Goal: Transaction & Acquisition: Purchase product/service

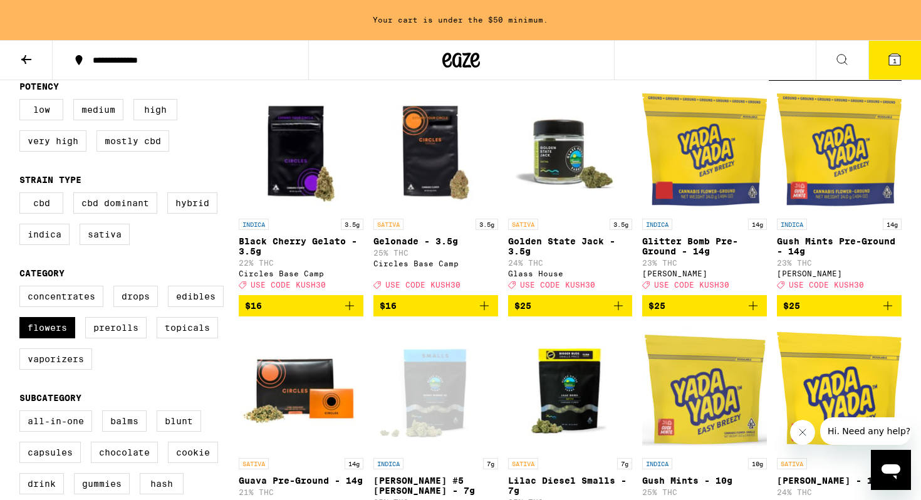
scroll to position [139, 0]
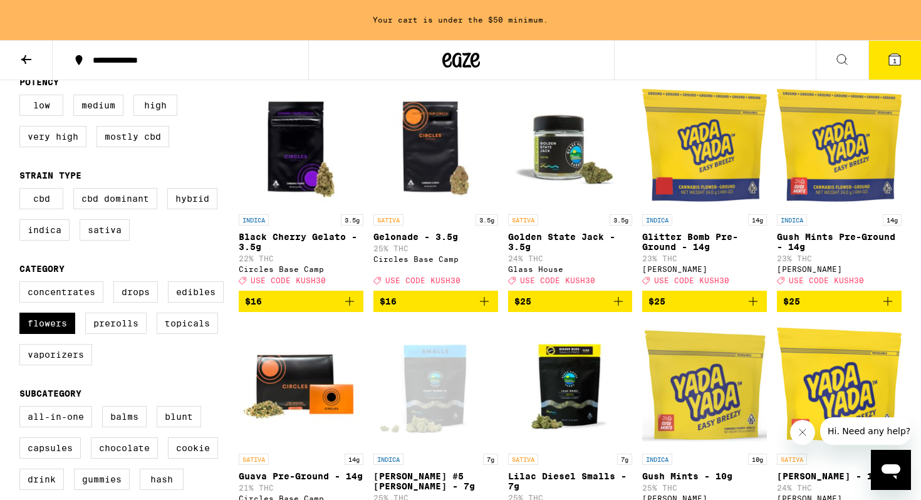
click at [885, 60] on button "1" at bounding box center [895, 60] width 53 height 39
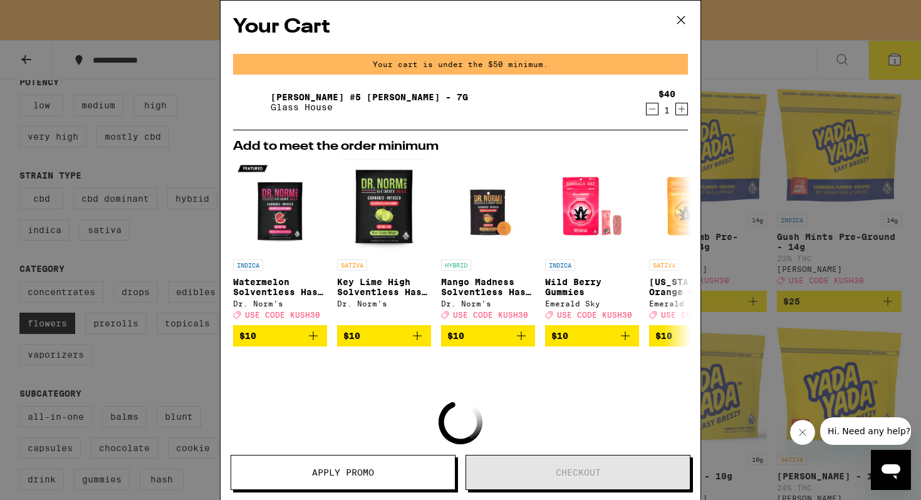
click at [680, 14] on icon at bounding box center [681, 20] width 19 height 19
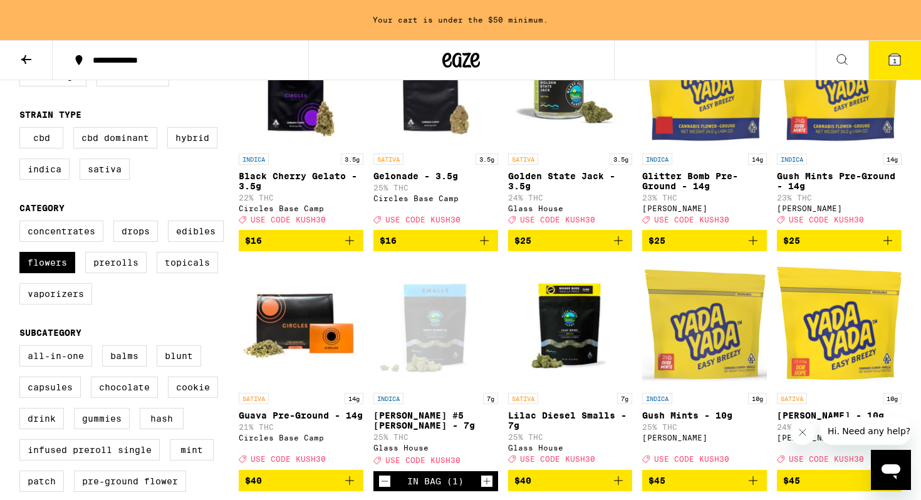
scroll to position [110, 0]
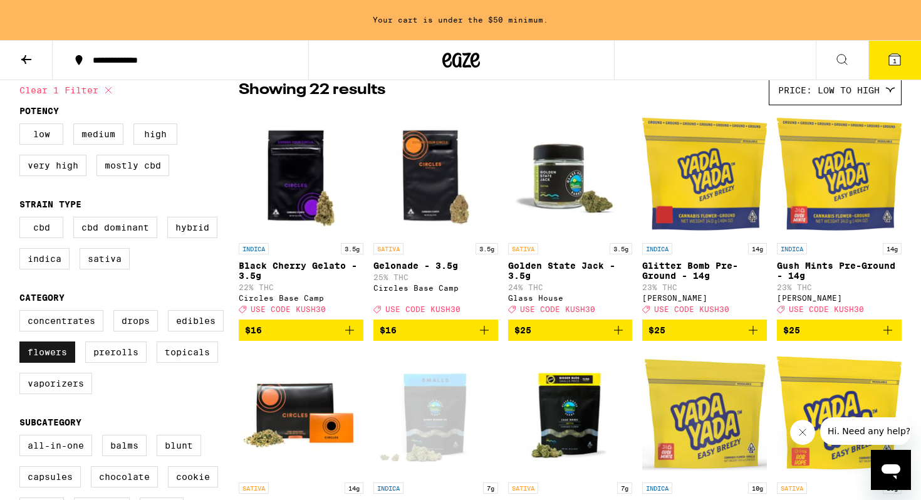
click at [61, 360] on label "Flowers" at bounding box center [47, 352] width 56 height 21
click at [23, 313] on input "Flowers" at bounding box center [22, 312] width 1 height 1
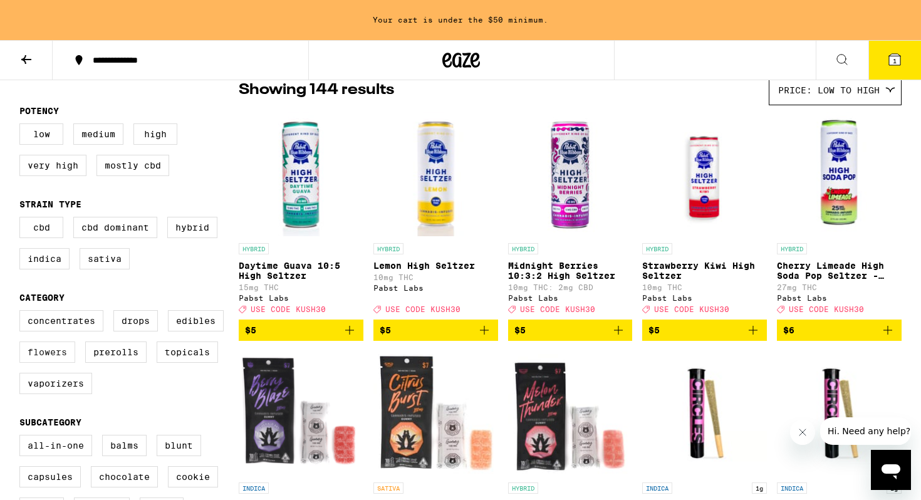
click at [65, 361] on label "Flowers" at bounding box center [47, 352] width 56 height 21
click at [23, 313] on input "Flowers" at bounding box center [22, 312] width 1 height 1
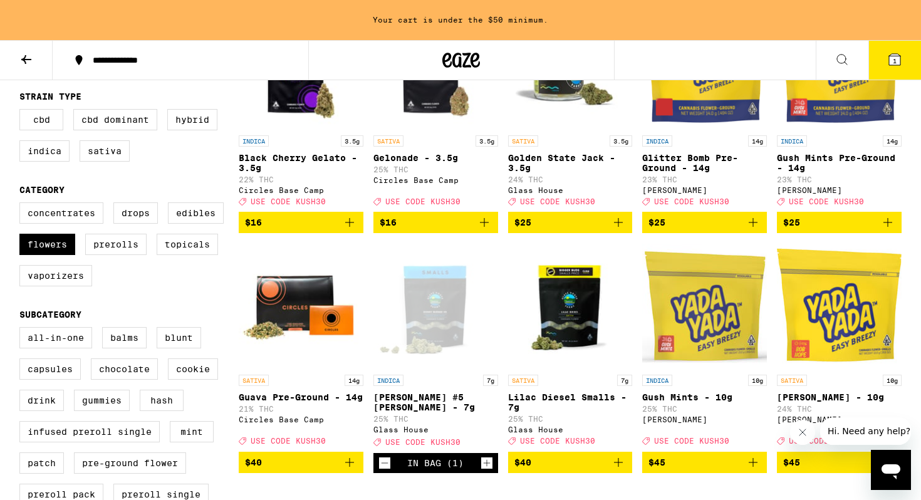
scroll to position [218, 0]
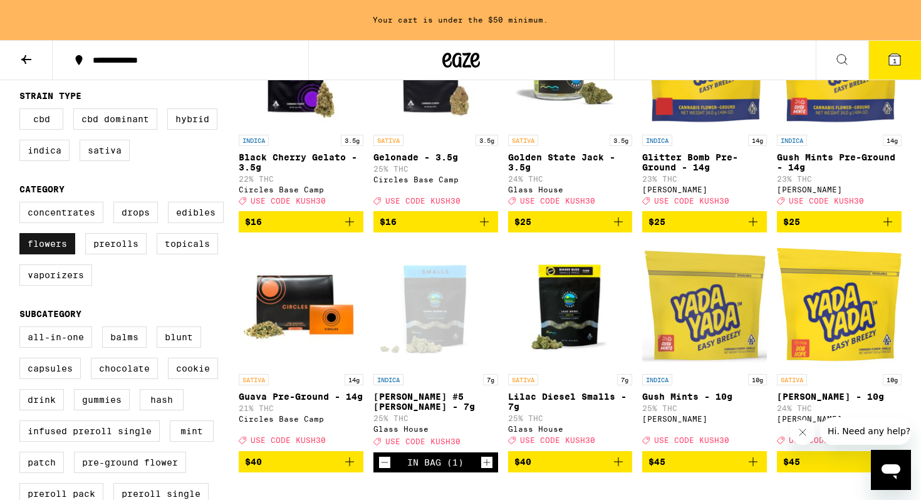
click at [47, 254] on label "Flowers" at bounding box center [47, 243] width 56 height 21
click at [23, 204] on input "Flowers" at bounding box center [22, 204] width 1 height 1
checkbox input "false"
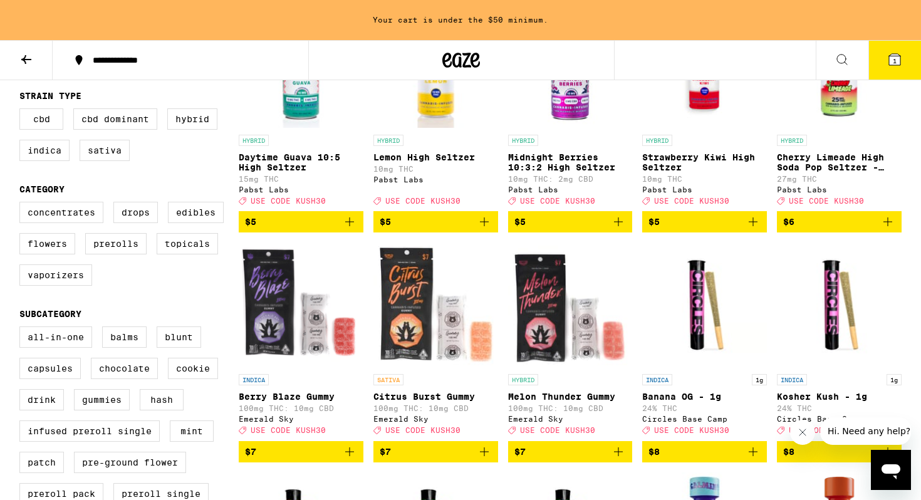
click at [444, 53] on icon at bounding box center [462, 60] width 38 height 23
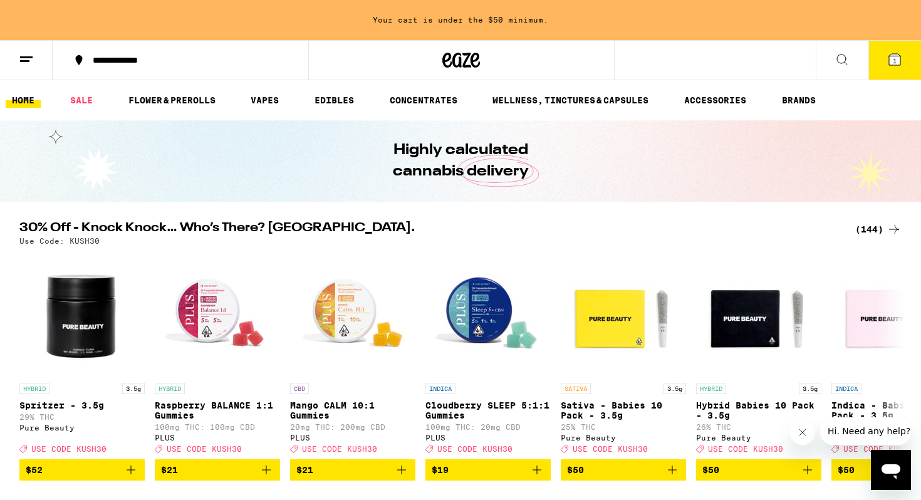
click at [470, 16] on div "Your cart is under the $50 minimum." at bounding box center [460, 20] width 921 height 40
click at [85, 93] on link "SALE" at bounding box center [81, 100] width 35 height 15
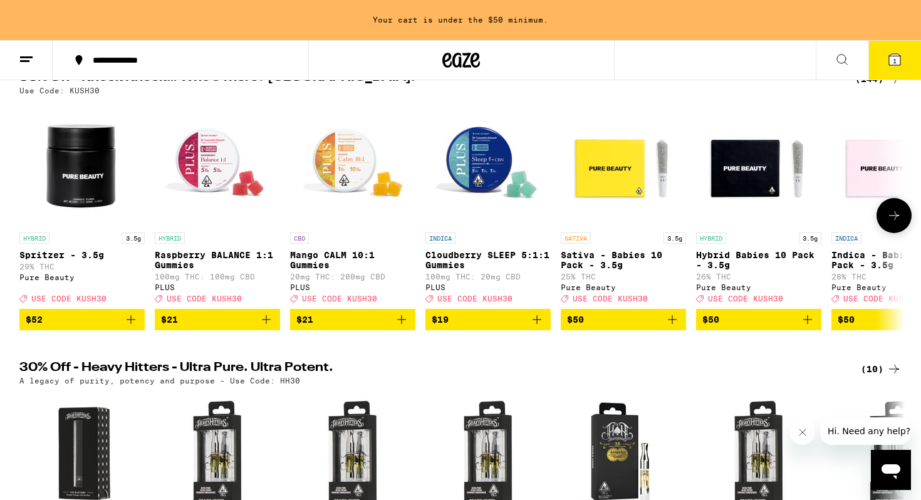
scroll to position [137, 0]
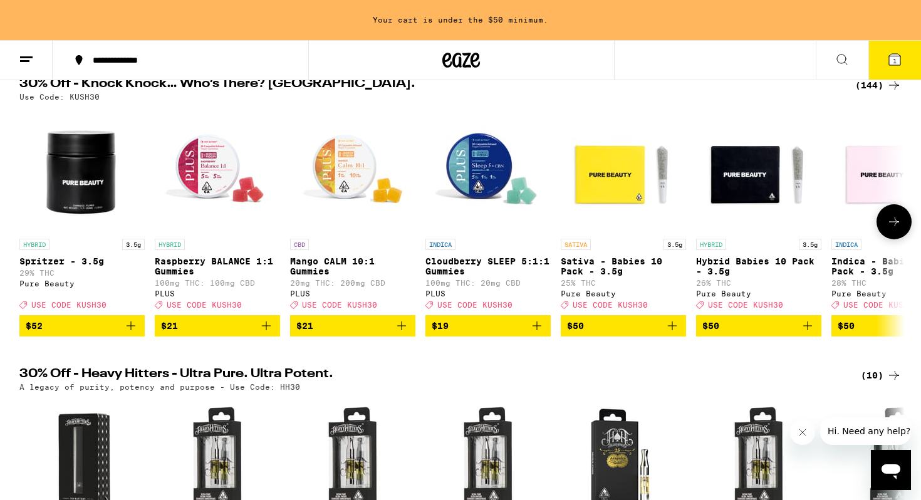
click at [892, 226] on icon at bounding box center [894, 221] width 15 height 15
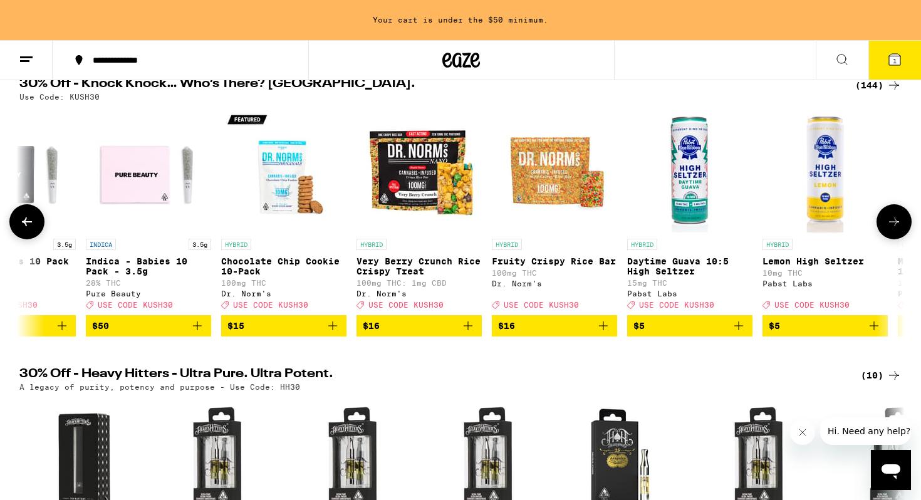
click at [892, 226] on icon at bounding box center [894, 221] width 15 height 15
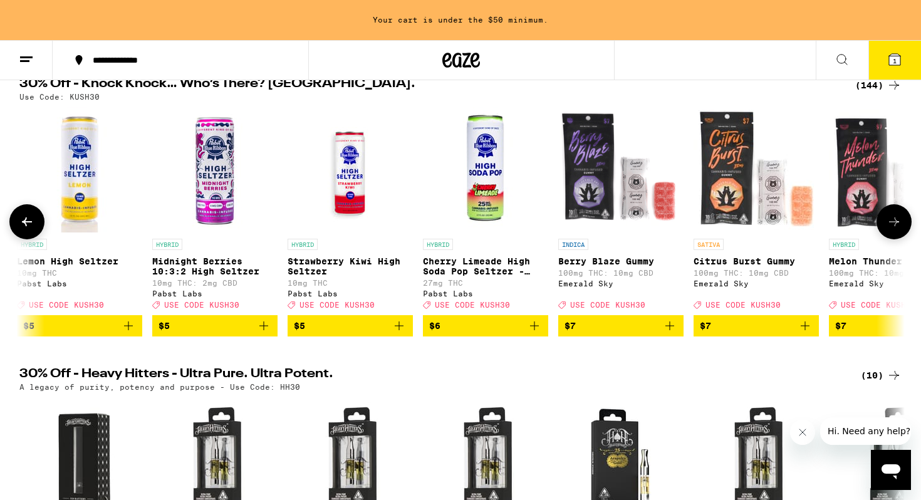
click at [892, 226] on icon at bounding box center [894, 221] width 15 height 15
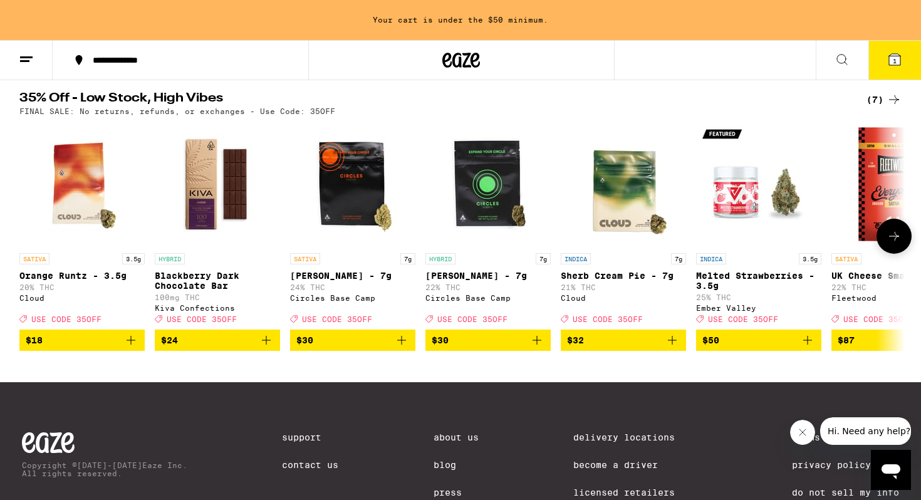
scroll to position [704, 0]
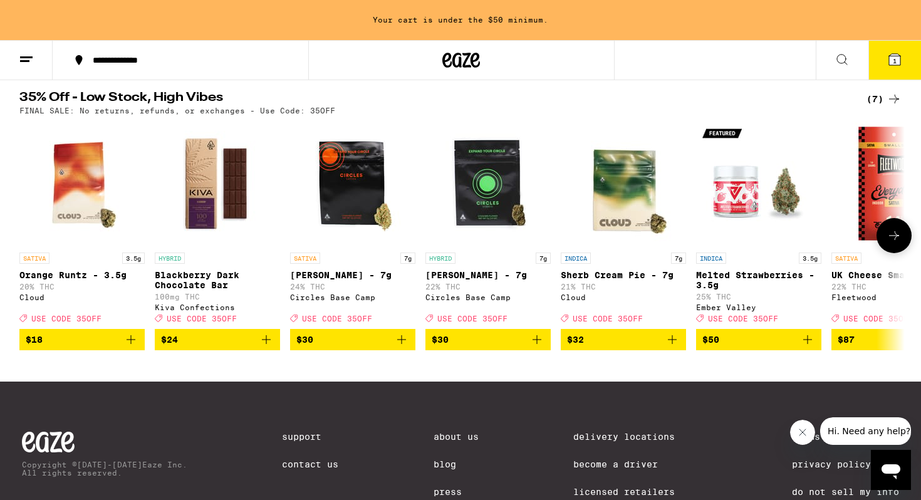
click at [894, 243] on icon at bounding box center [894, 235] width 15 height 15
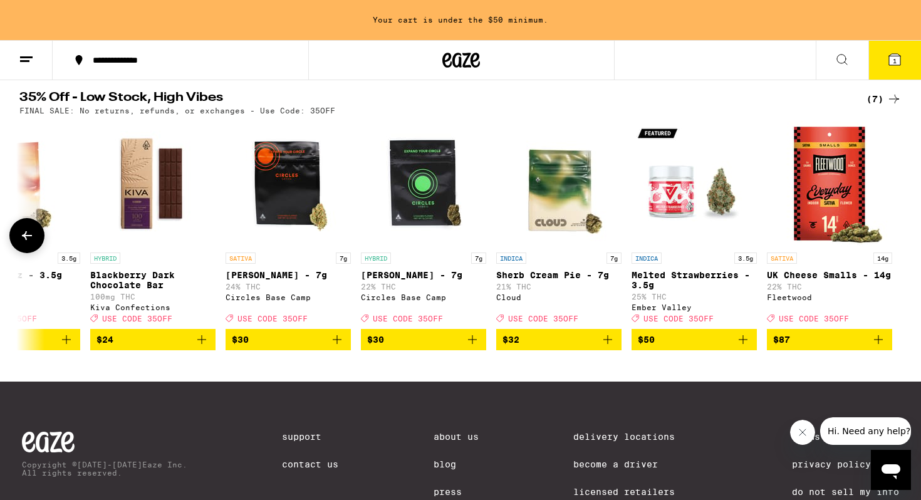
scroll to position [0, 65]
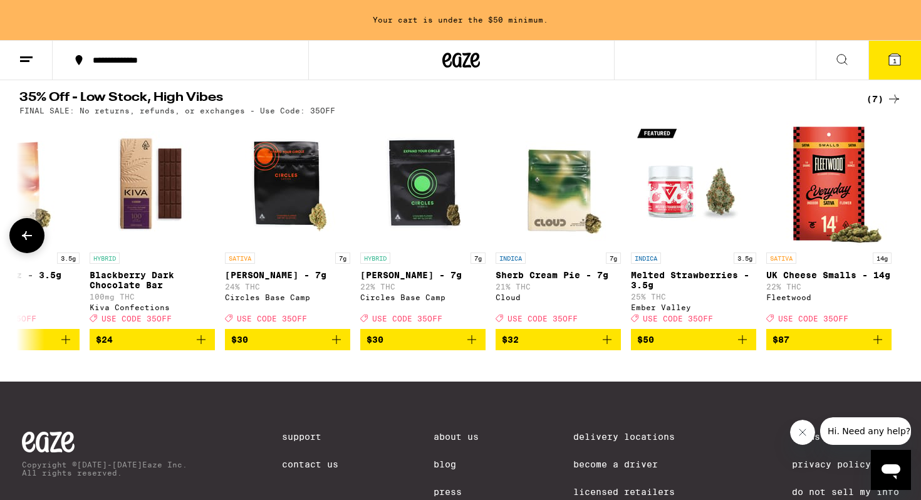
click at [26, 240] on icon at bounding box center [27, 235] width 10 height 9
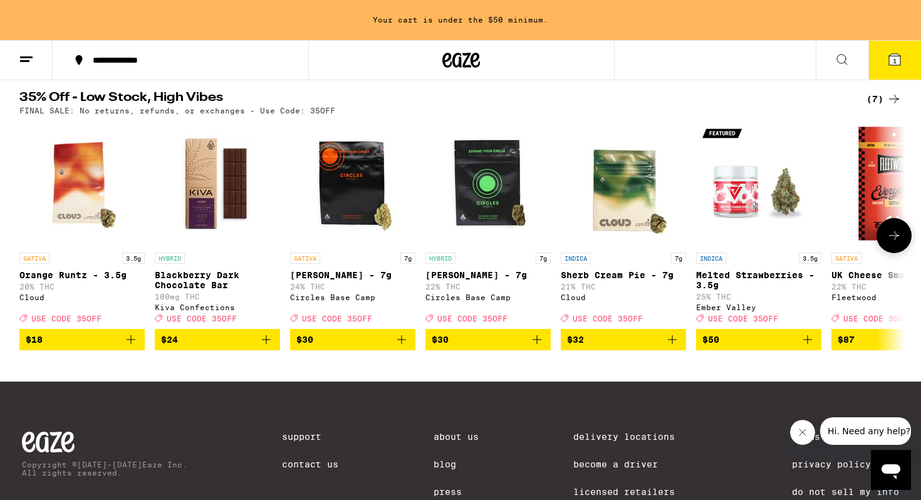
click at [673, 347] on icon "Add to bag" at bounding box center [672, 339] width 15 height 15
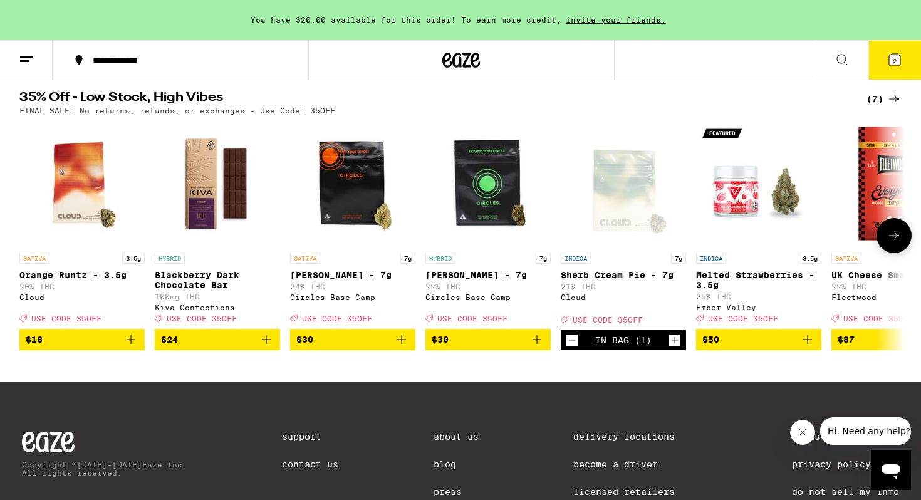
click at [135, 347] on icon "Add to bag" at bounding box center [130, 339] width 15 height 15
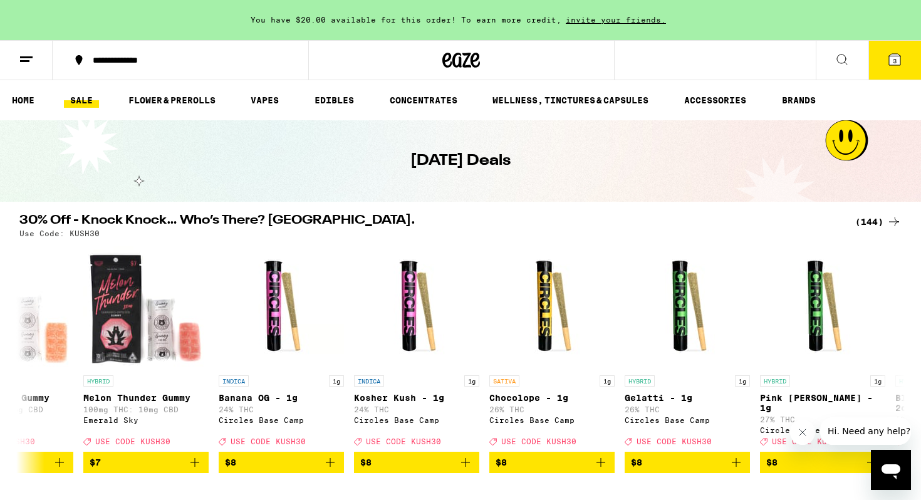
click at [898, 70] on button "3" at bounding box center [895, 60] width 53 height 39
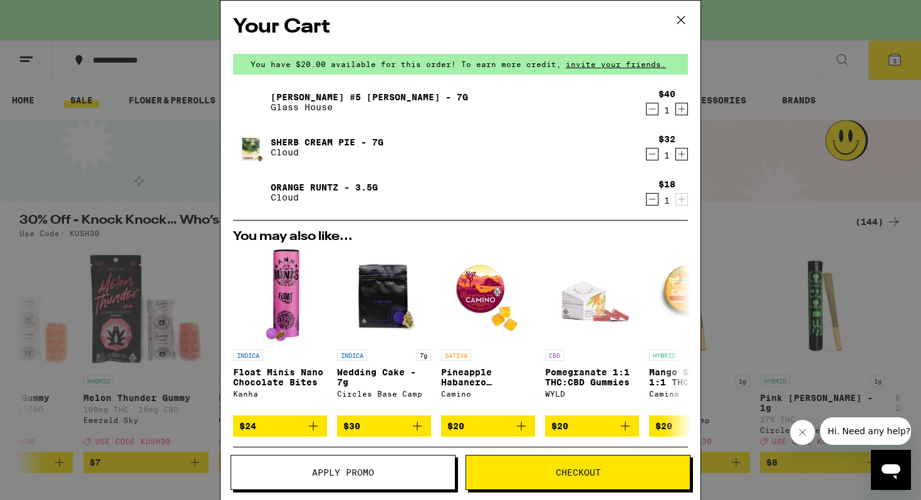
click at [326, 469] on span "Apply Promo" at bounding box center [343, 472] width 62 height 9
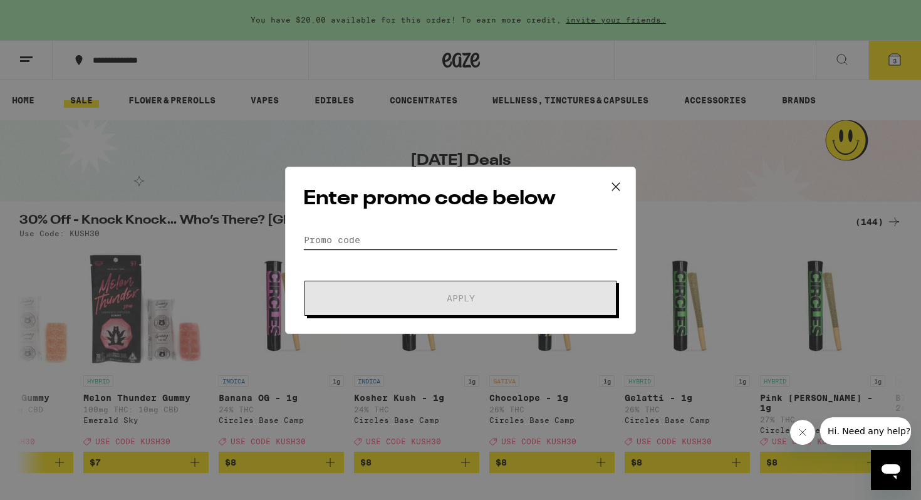
click at [352, 245] on input "Promo Code" at bounding box center [460, 240] width 315 height 19
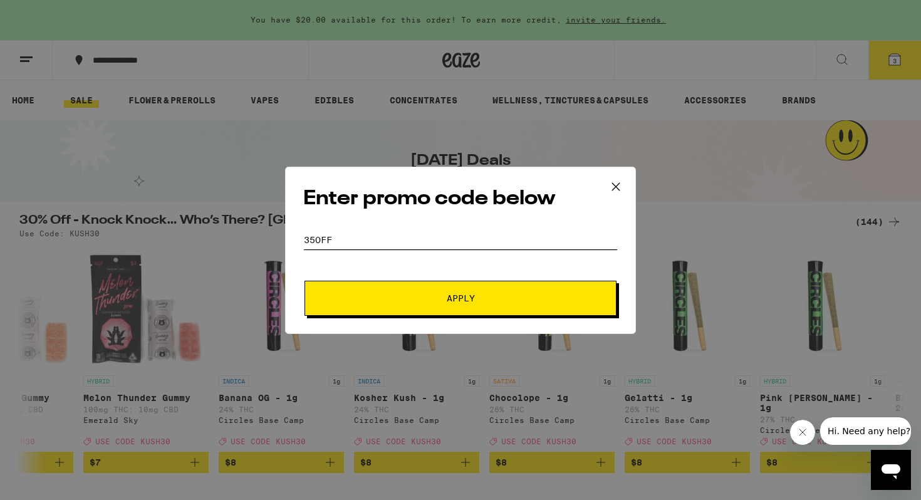
type input "35off"
click at [378, 299] on span "Apply" at bounding box center [461, 298] width 226 height 9
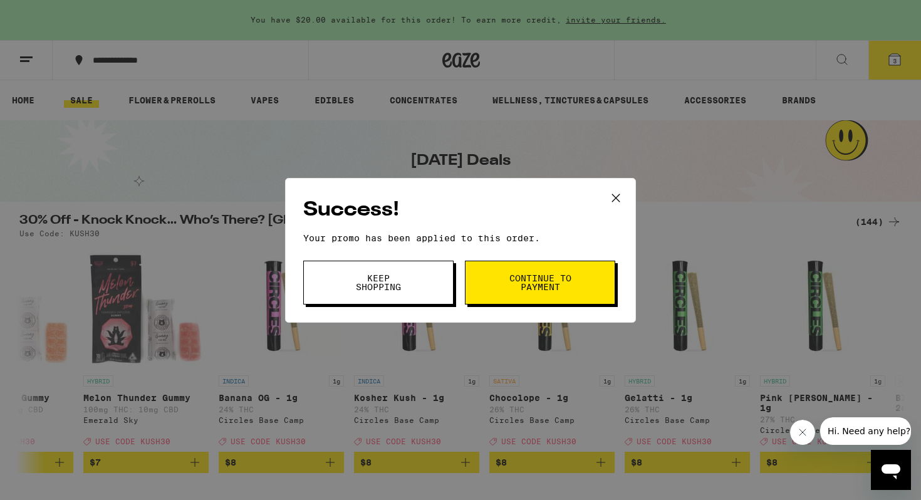
click at [400, 278] on span "Keep Shopping" at bounding box center [379, 283] width 64 height 18
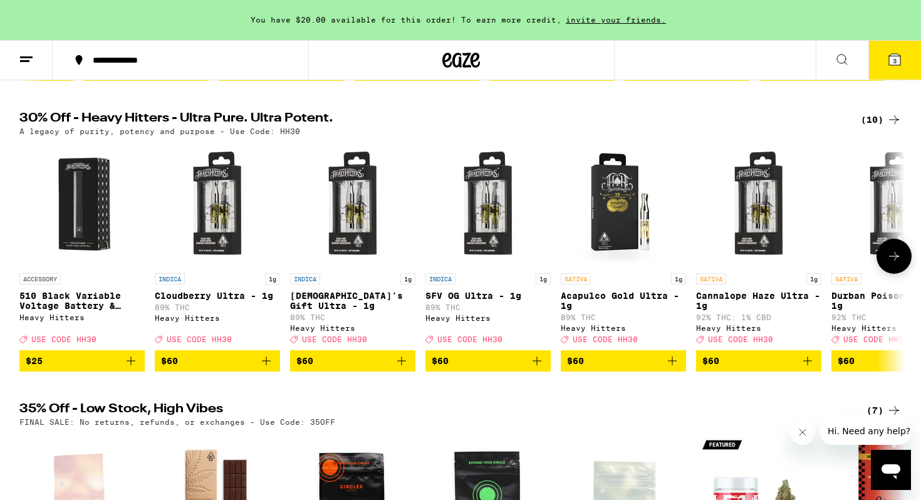
scroll to position [382, 0]
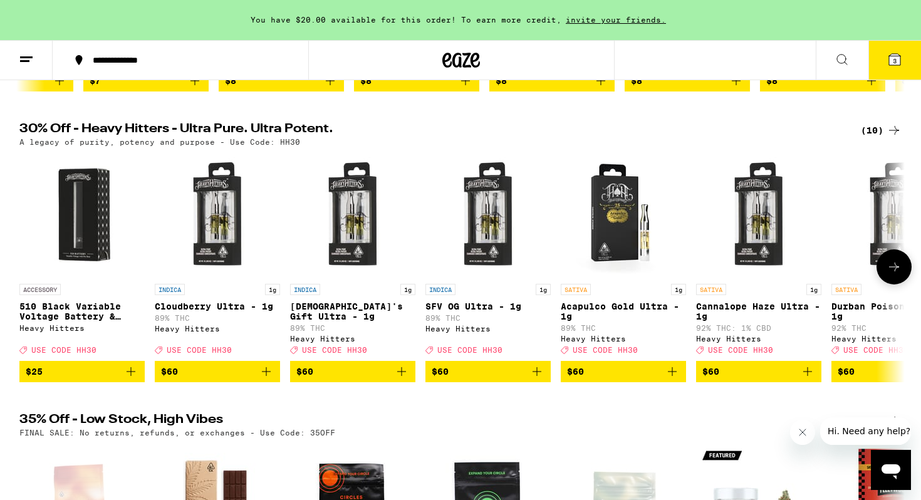
click at [899, 268] on button at bounding box center [894, 266] width 35 height 35
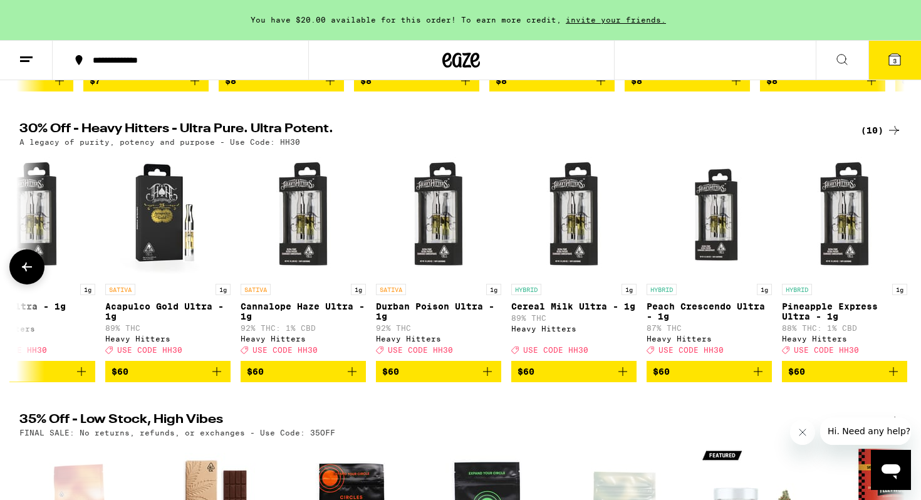
scroll to position [0, 471]
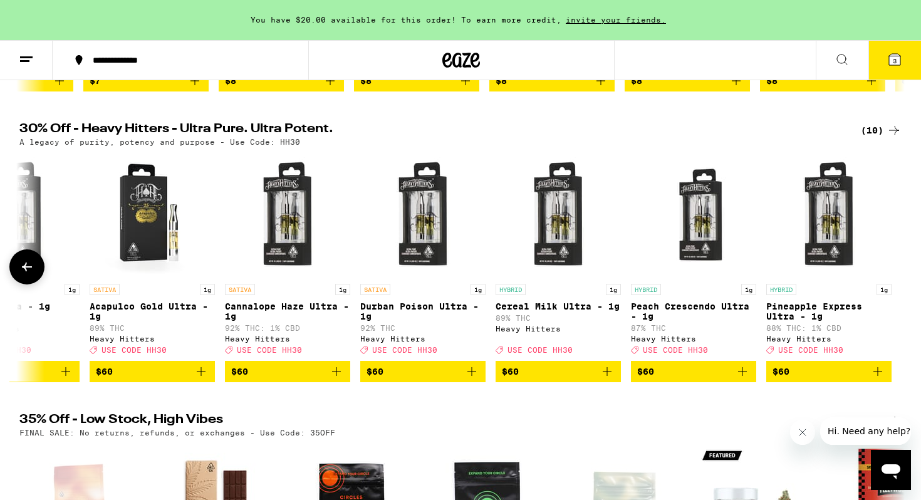
click at [899, 271] on div at bounding box center [894, 266] width 35 height 35
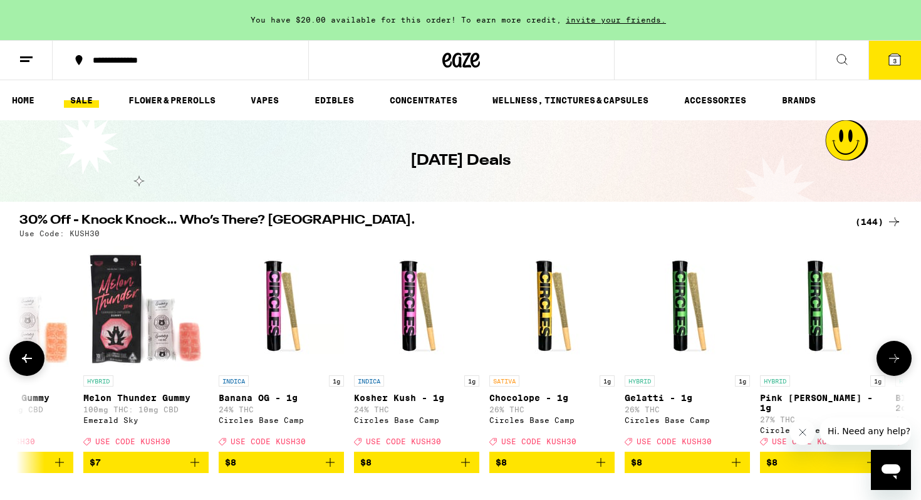
scroll to position [26, 0]
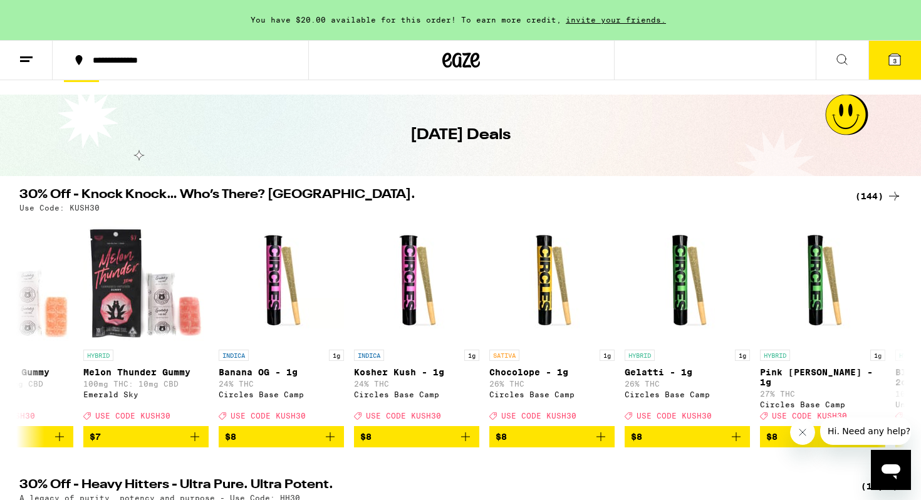
click at [896, 56] on icon at bounding box center [894, 59] width 11 height 11
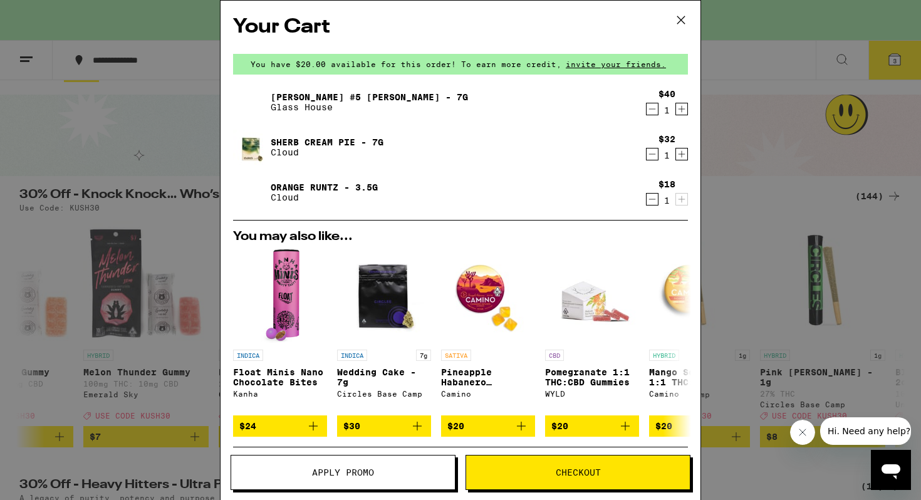
click at [648, 108] on icon "Decrement" at bounding box center [652, 109] width 11 height 15
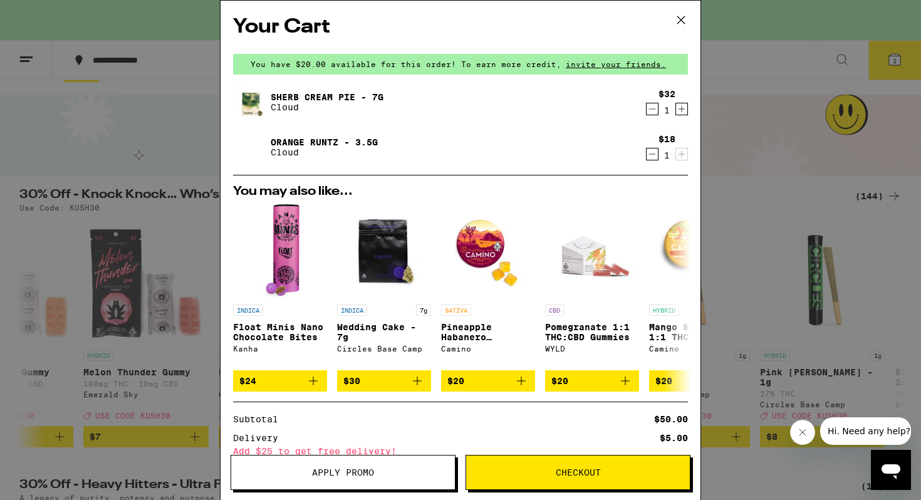
click at [314, 92] on link "Sherb Cream Pie - 7g" at bounding box center [327, 97] width 113 height 10
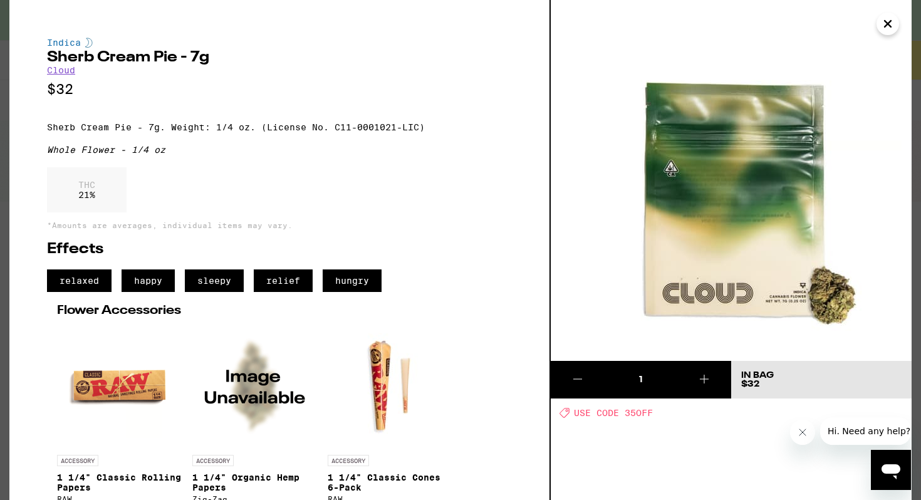
click at [885, 23] on icon "Close" at bounding box center [888, 23] width 15 height 19
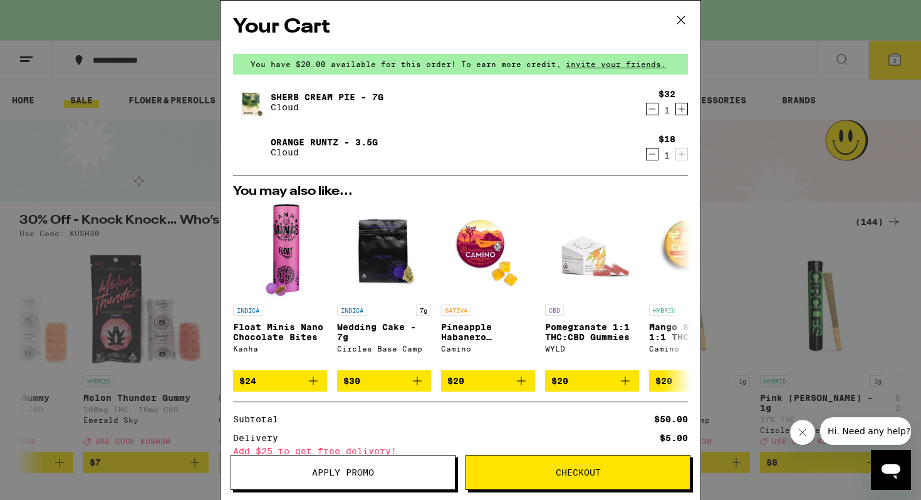
click at [674, 19] on icon at bounding box center [681, 20] width 19 height 19
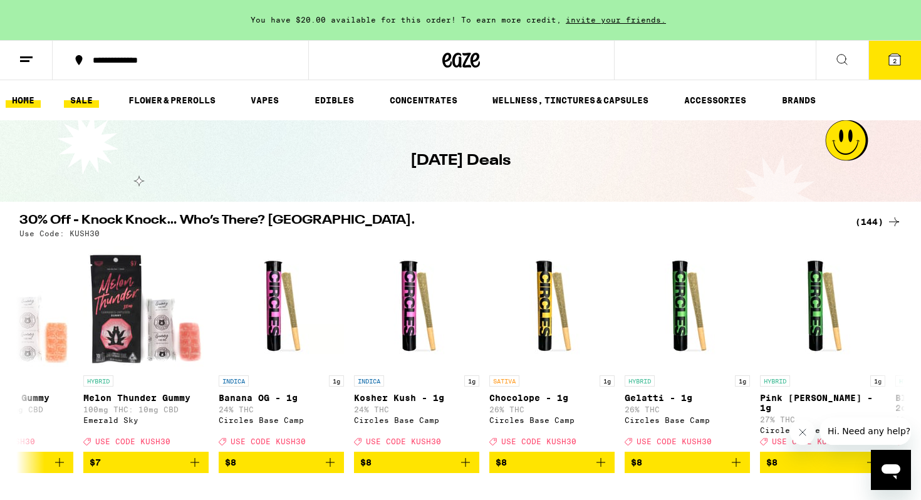
click at [17, 103] on link "HOME" at bounding box center [23, 100] width 35 height 15
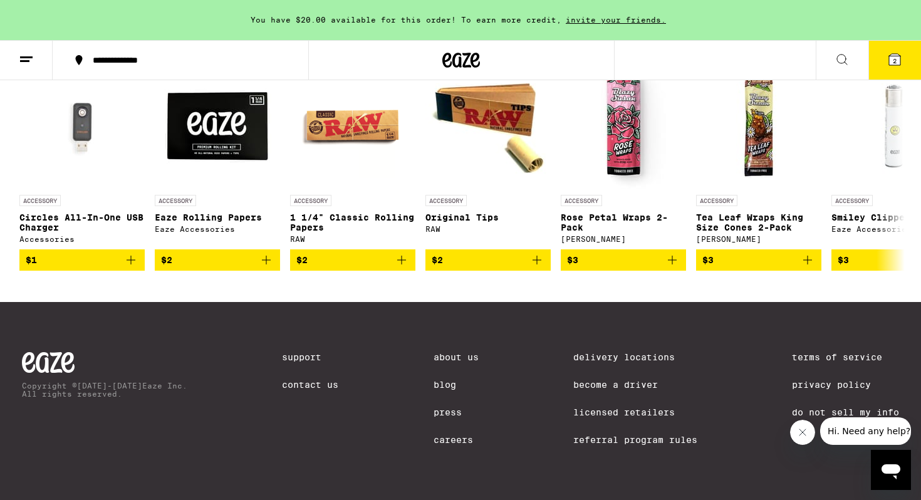
scroll to position [5878, 0]
click at [893, 175] on icon at bounding box center [894, 167] width 15 height 15
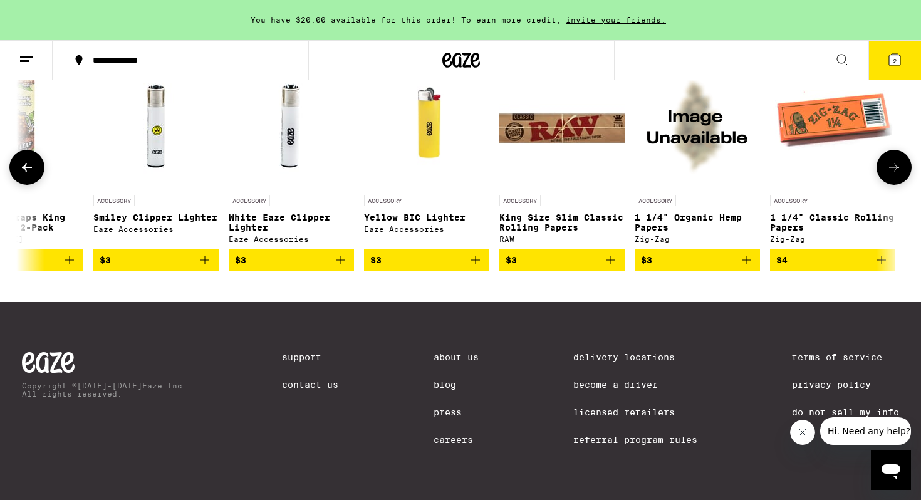
scroll to position [0, 746]
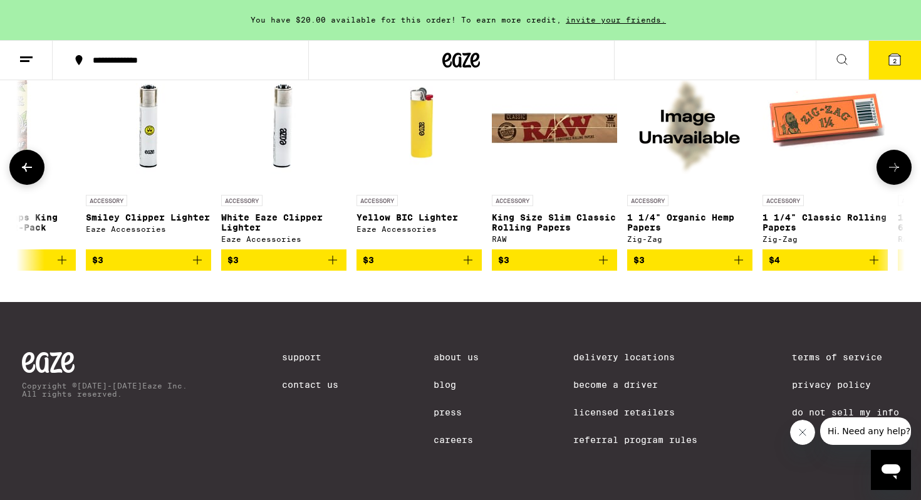
click at [893, 175] on icon at bounding box center [894, 167] width 15 height 15
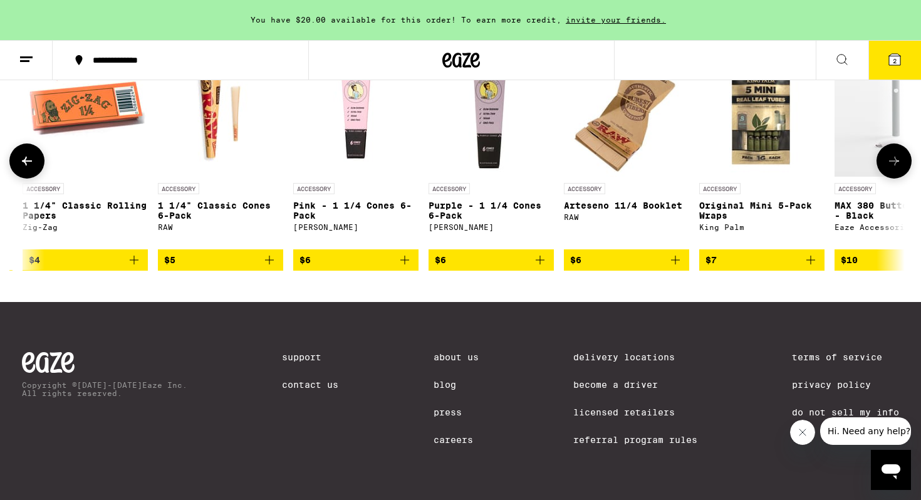
scroll to position [0, 1492]
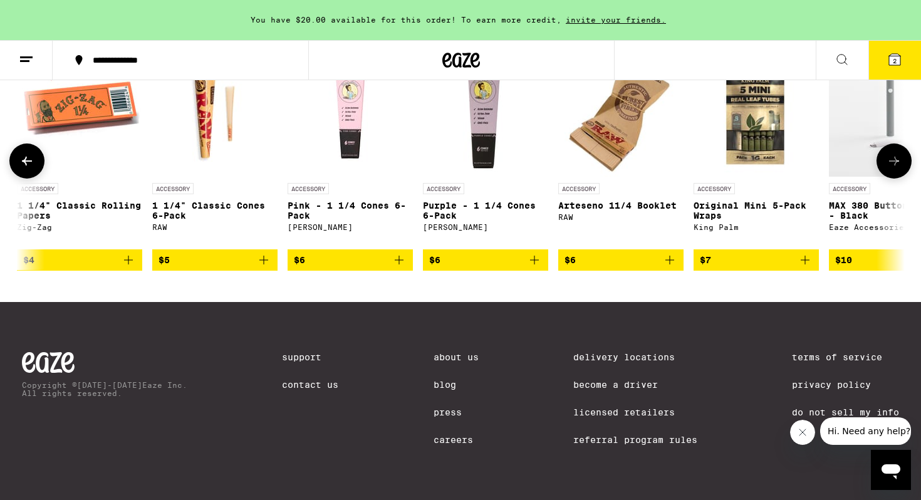
click at [897, 179] on button at bounding box center [894, 161] width 35 height 35
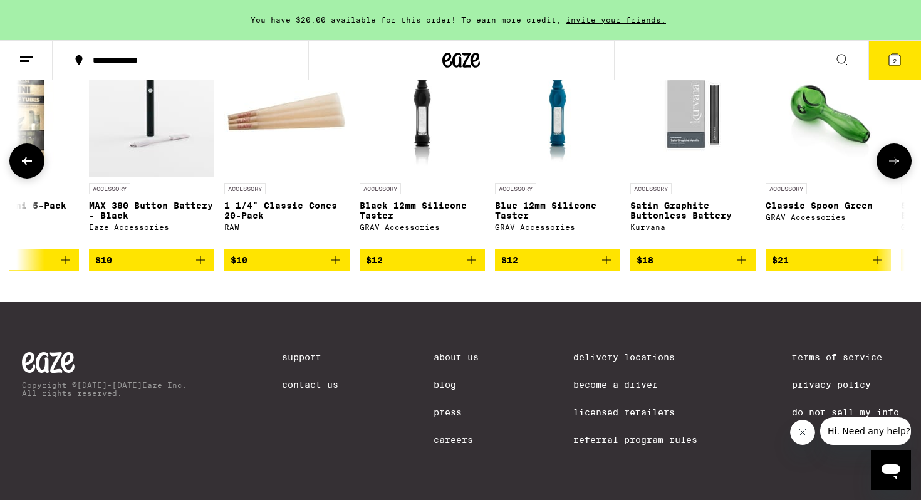
scroll to position [0, 2238]
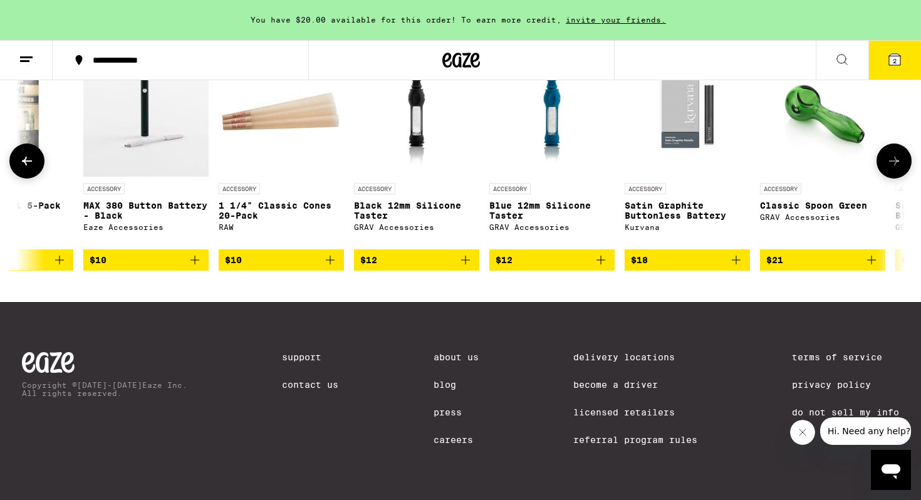
click at [18, 179] on button at bounding box center [26, 161] width 35 height 35
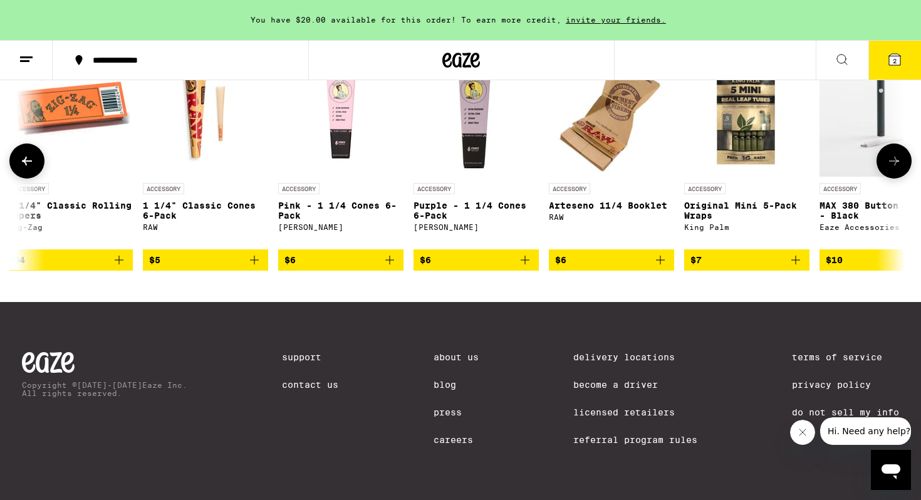
scroll to position [0, 1492]
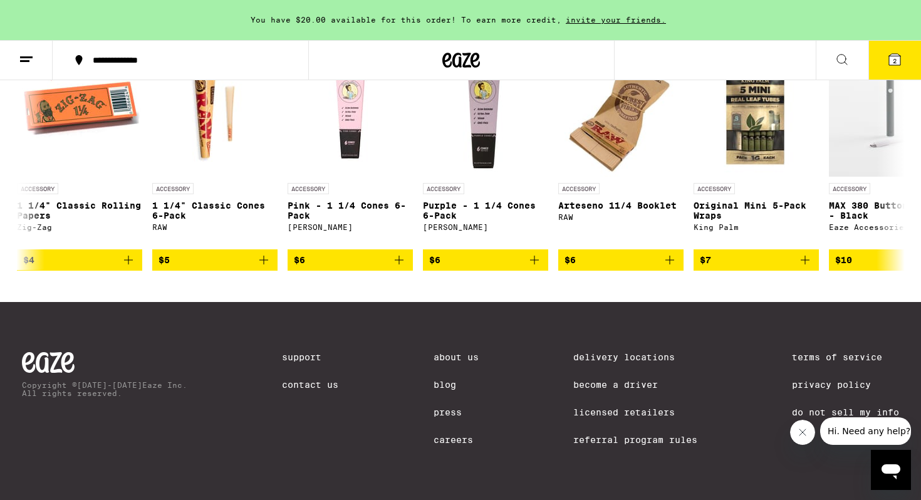
click at [890, 62] on icon at bounding box center [894, 59] width 11 height 11
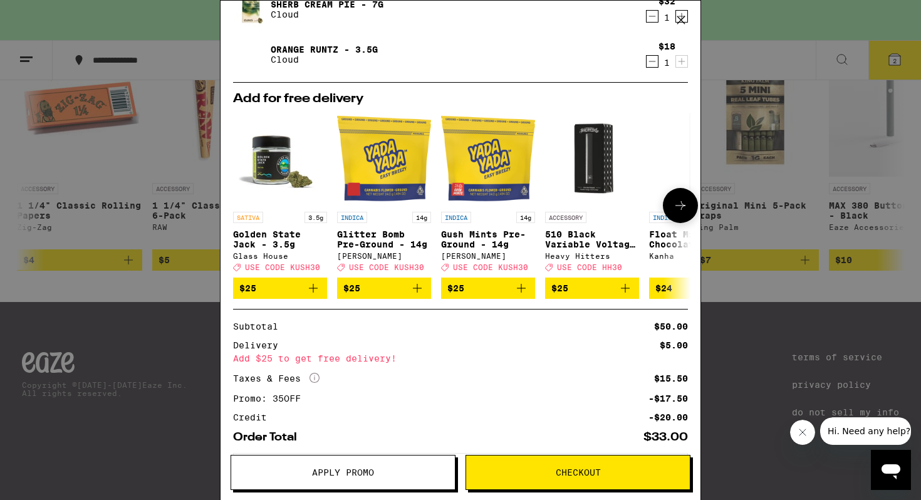
scroll to position [159, 0]
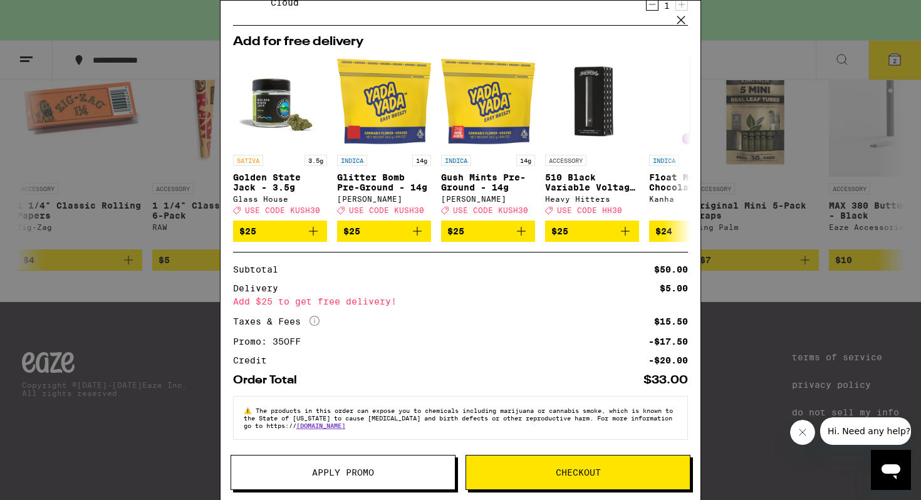
click at [557, 476] on span "Checkout" at bounding box center [578, 472] width 45 height 9
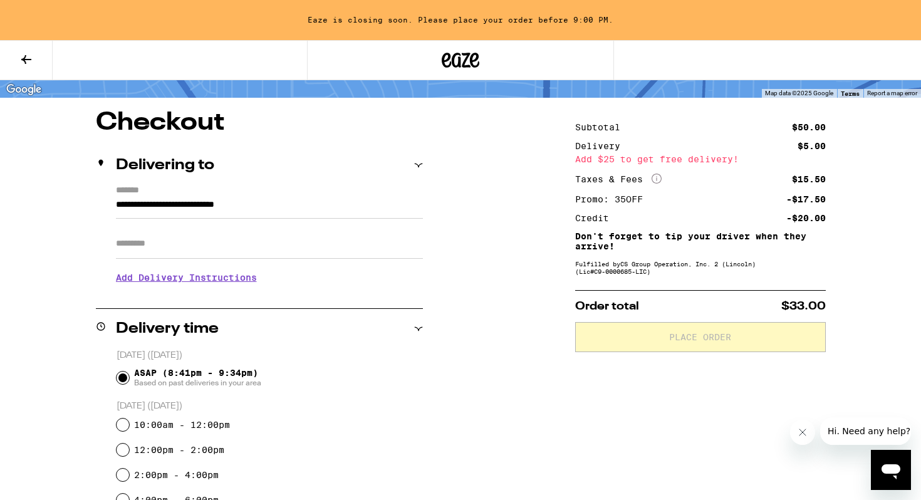
scroll to position [83, 0]
